Goal: Information Seeking & Learning: Learn about a topic

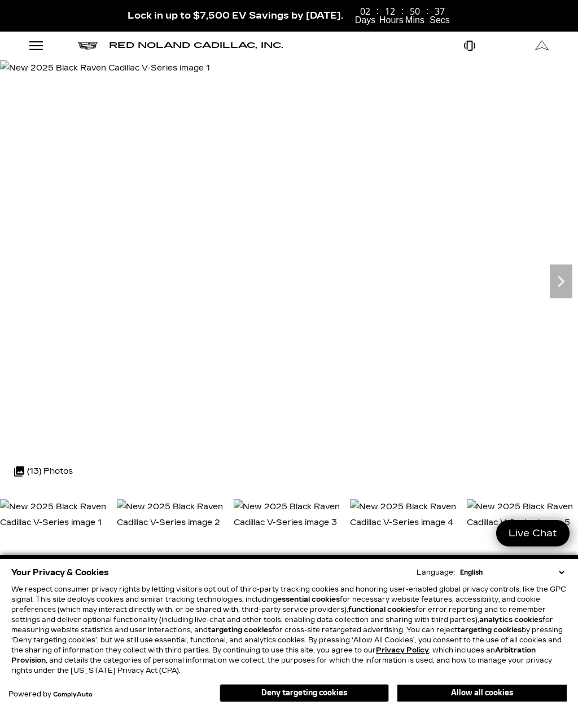
click at [346, 695] on button "Deny targeting cookies" at bounding box center [303, 693] width 169 height 18
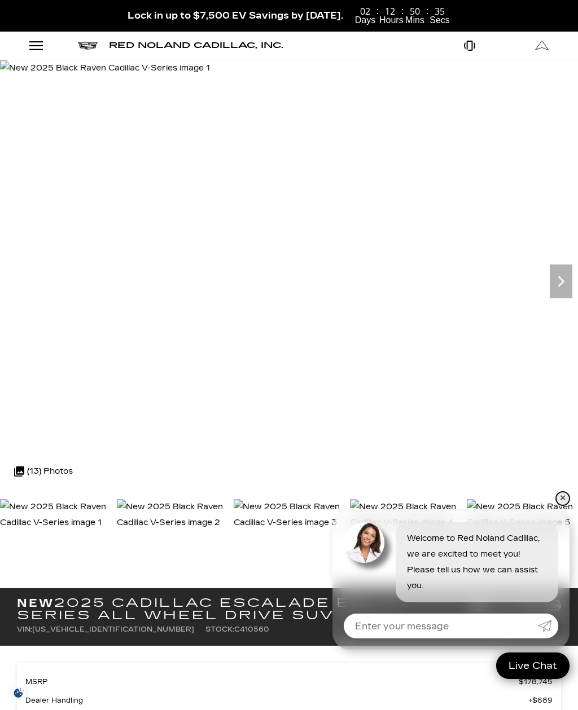
click at [562, 497] on link "✕" at bounding box center [563, 499] width 14 height 14
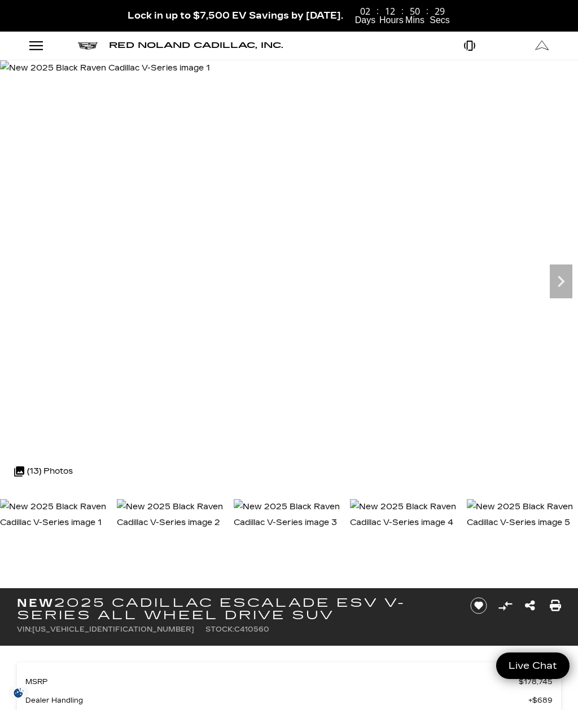
click at [570, 277] on icon "Next" at bounding box center [560, 281] width 23 height 23
click at [556, 279] on icon "Next" at bounding box center [560, 281] width 23 height 23
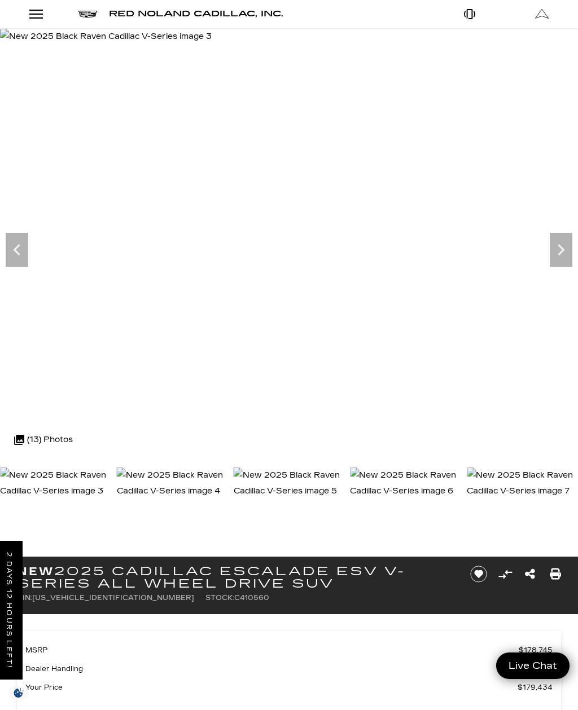
click at [561, 250] on icon "Next" at bounding box center [560, 250] width 23 height 23
click at [557, 250] on icon "Next" at bounding box center [560, 250] width 23 height 23
click at [552, 253] on icon "Next" at bounding box center [560, 250] width 23 height 23
click at [552, 246] on icon "Next" at bounding box center [560, 250] width 23 height 23
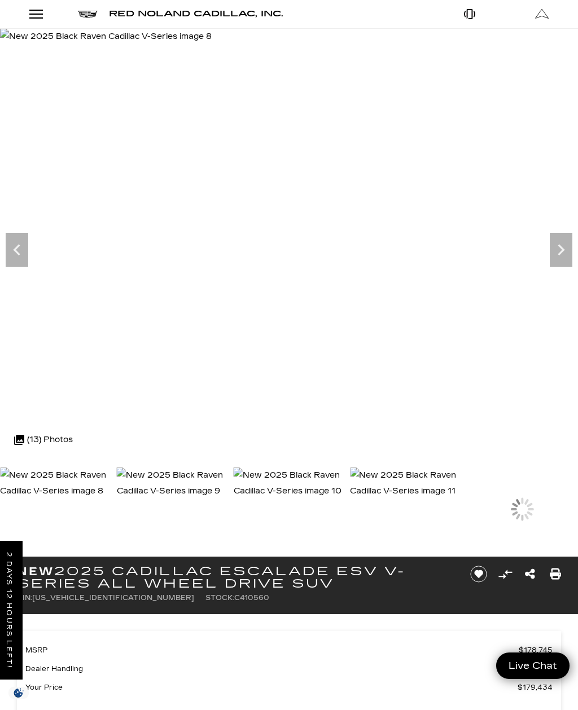
click at [556, 248] on icon "Next" at bounding box center [560, 250] width 23 height 23
click at [553, 248] on icon "Next" at bounding box center [560, 250] width 23 height 23
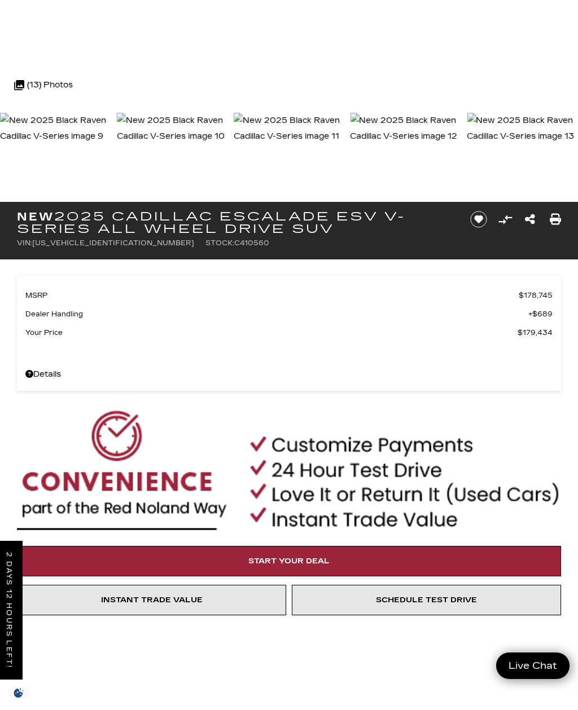
scroll to position [355, 0]
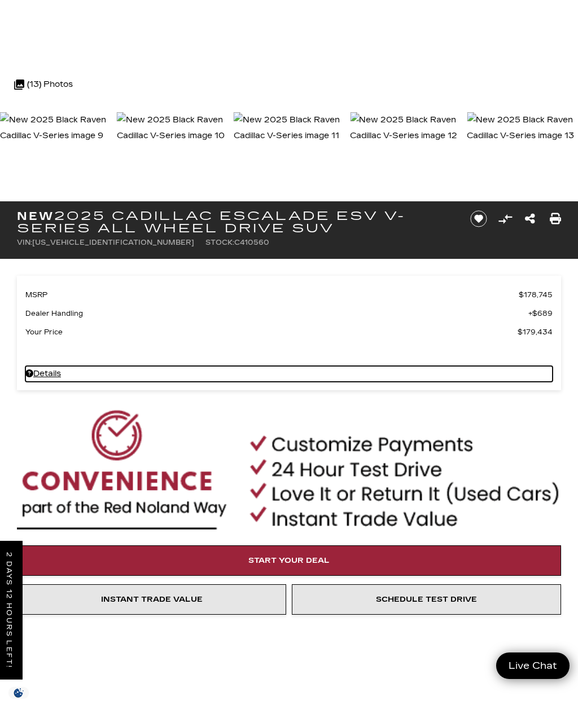
click at [49, 377] on link "Details - about pricing for: New 2025 Cadillac Escalade ESV V-Series All Wheel …" at bounding box center [288, 374] width 527 height 16
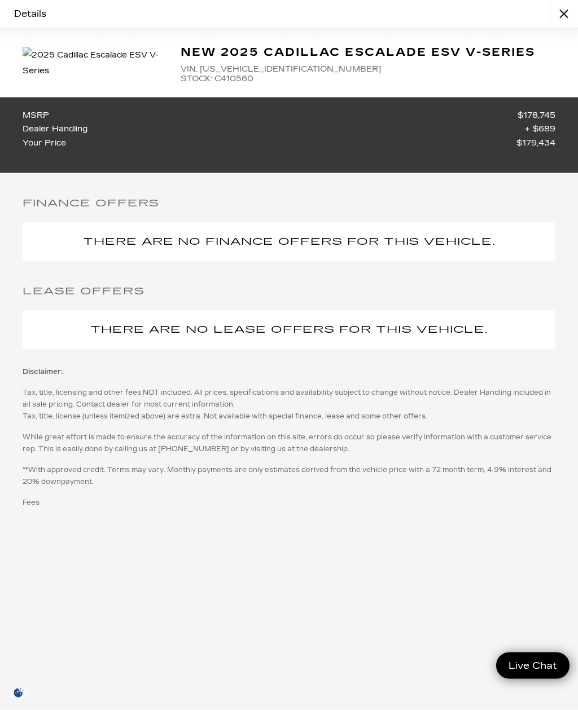
scroll to position [407, 0]
click at [554, 24] on button "close" at bounding box center [563, 14] width 28 height 28
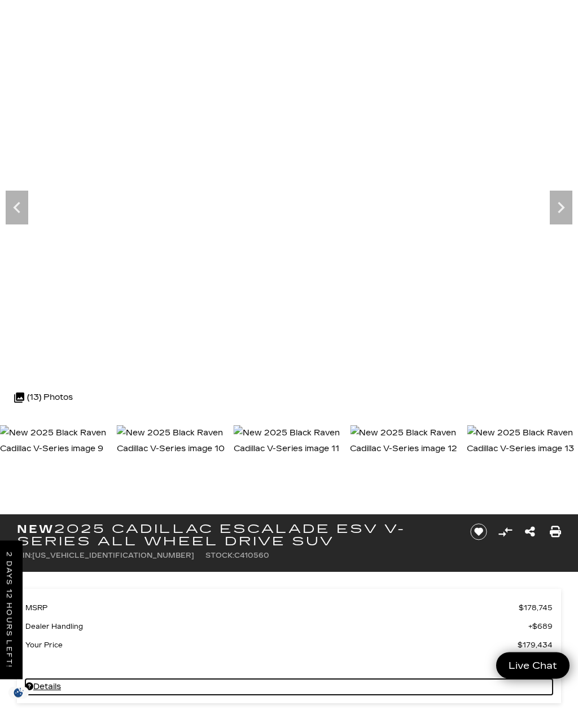
scroll to position [0, 0]
